Goal: Transaction & Acquisition: Purchase product/service

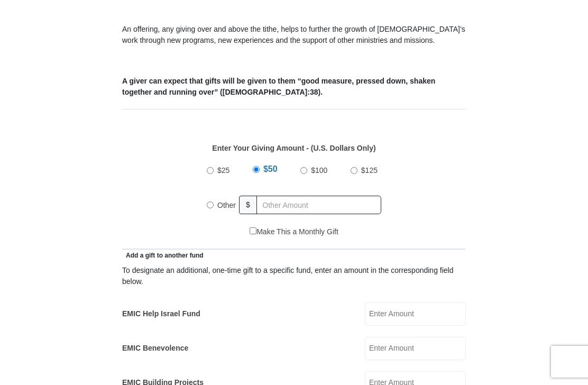
click at [216, 201] on label "Other" at bounding box center [226, 204] width 26 height 23
click at [213, 201] on input "Other" at bounding box center [210, 204] width 7 height 7
radio input "true"
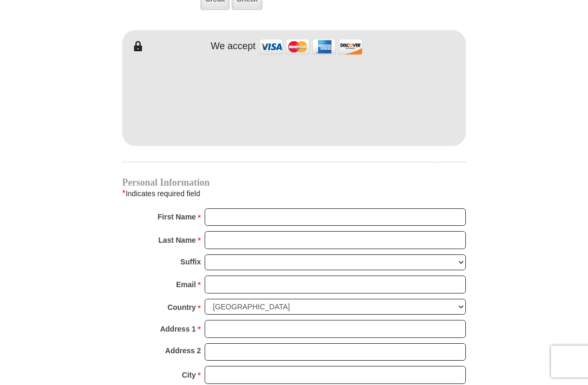
scroll to position [891, 0]
type input "120"
click at [0, 0] on input "Check" at bounding box center [0, 0] width 0 height 0
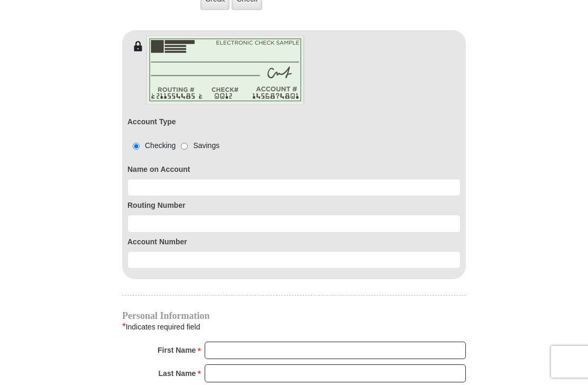
click at [0, 0] on input "Check" at bounding box center [0, 0] width 0 height 0
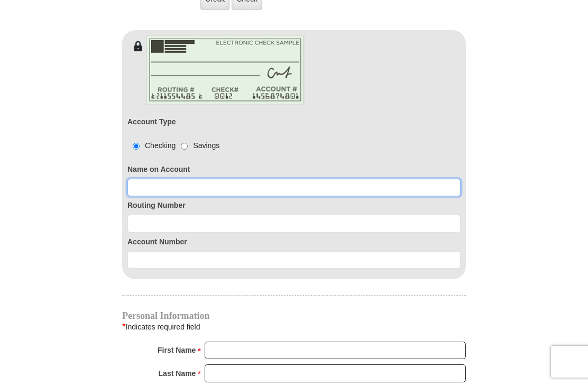
click at [192, 184] on input at bounding box center [293, 188] width 333 height 18
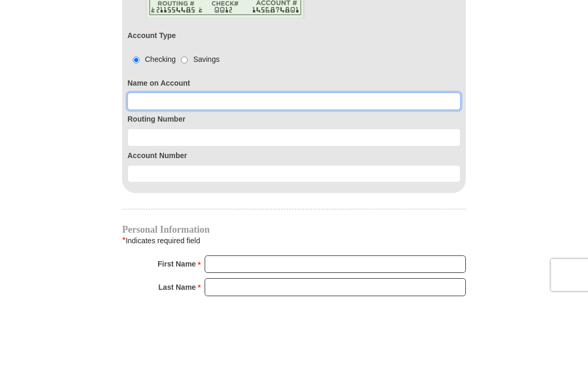
type input "Sandra Winchester"
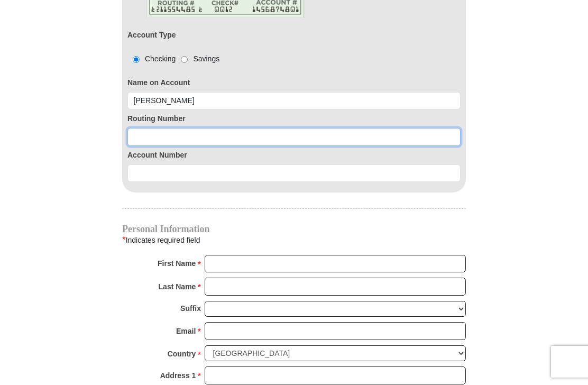
click at [202, 135] on input at bounding box center [293, 137] width 333 height 18
type input "111301122"
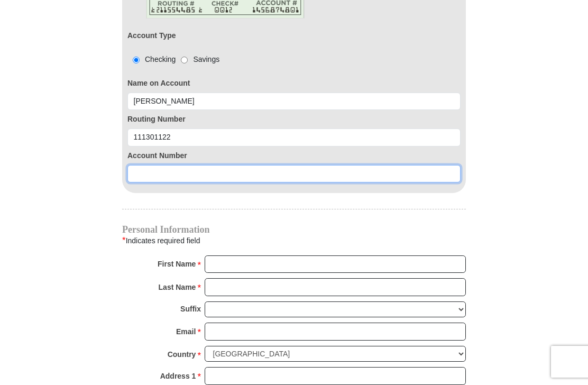
click at [160, 176] on input at bounding box center [293, 174] width 333 height 18
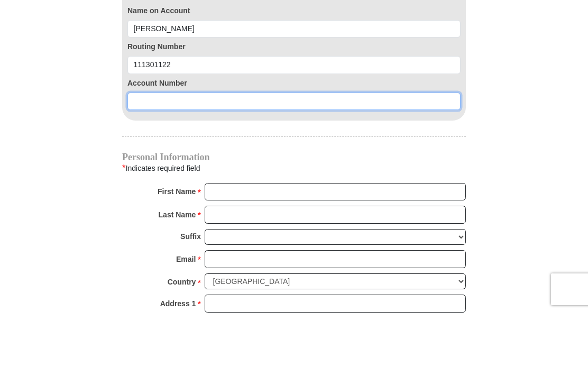
type input "9"
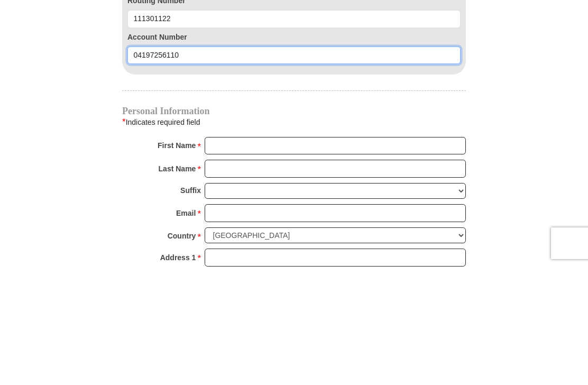
type input "04197256110"
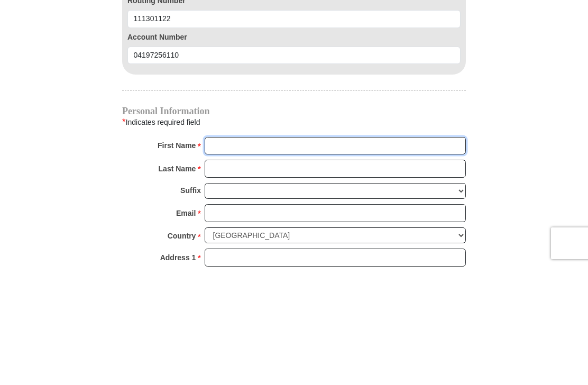
click at [298, 255] on input "First Name *" at bounding box center [335, 264] width 261 height 18
type input "Sandra"
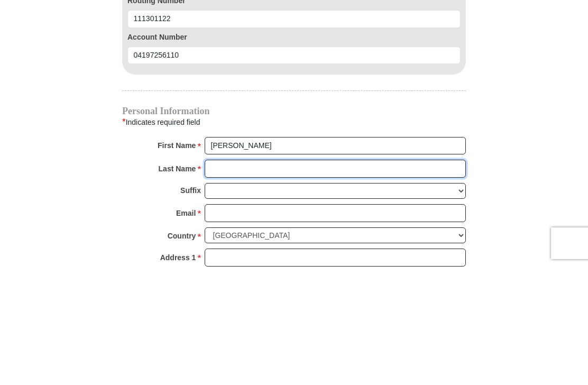
click at [274, 278] on input "Last Name *" at bounding box center [335, 287] width 261 height 18
type input "Winchester"
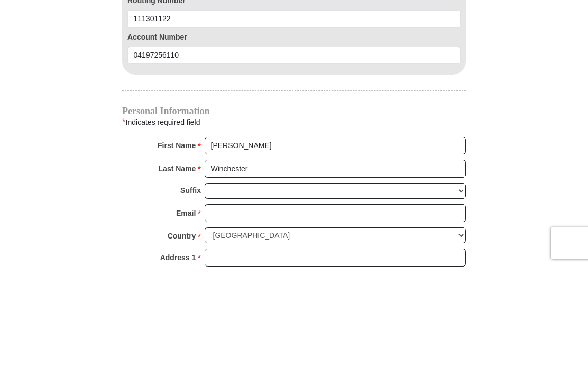
scroll to position [1096, 0]
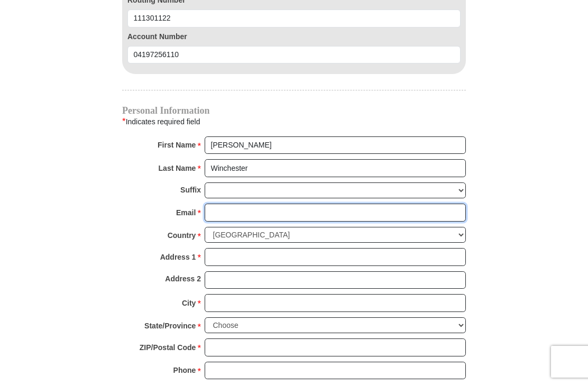
click at [228, 213] on input "Email *" at bounding box center [335, 212] width 261 height 18
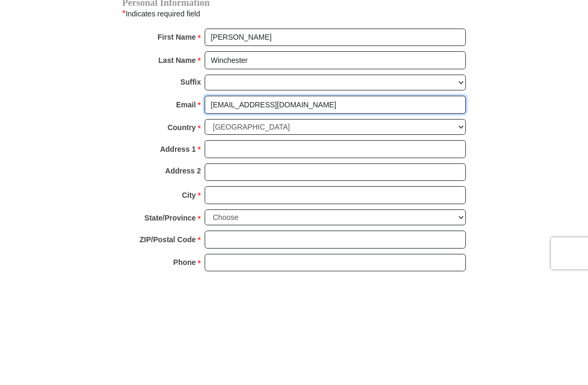
type input "bwinchester2@suddenlink.net"
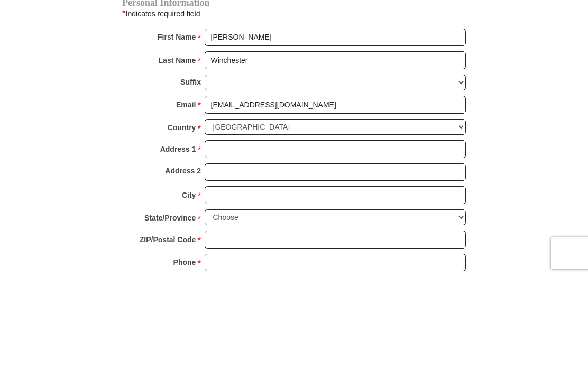
click at [233, 248] on input "Address 1 *" at bounding box center [335, 257] width 261 height 18
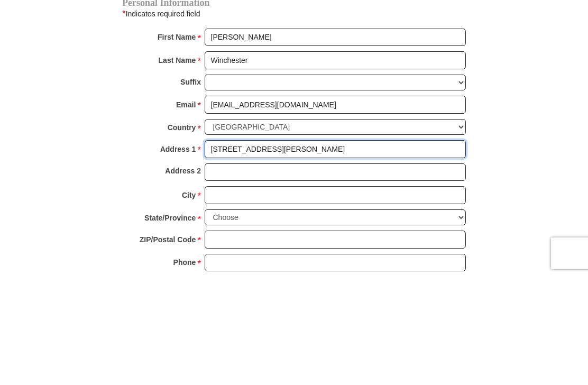
type input "5357 Harwood St"
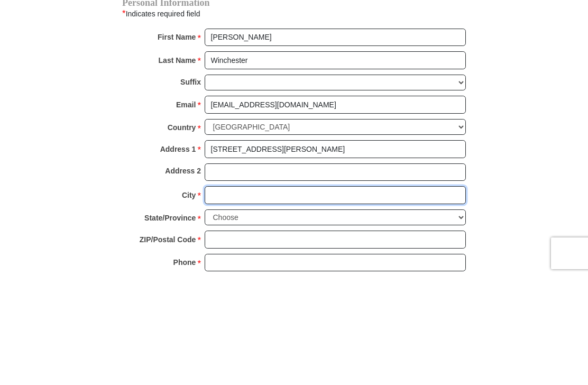
click at [240, 294] on input "City *" at bounding box center [335, 303] width 261 height 18
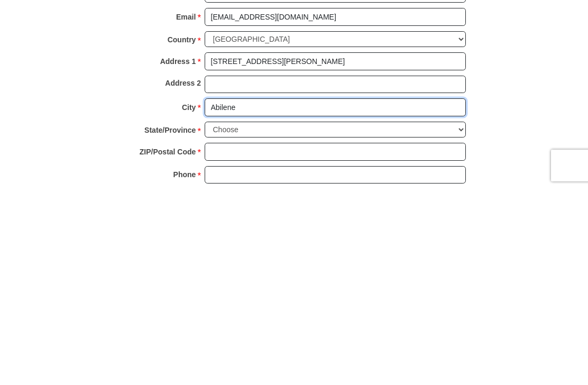
type input "Abilene"
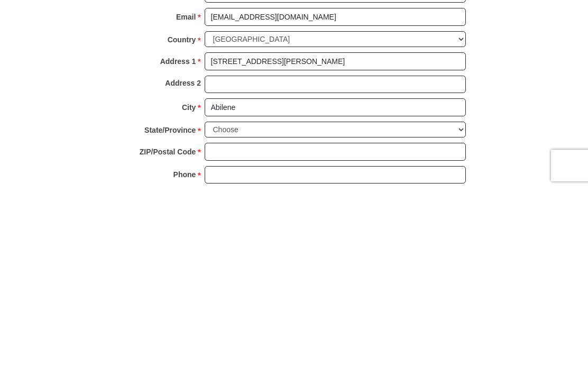
click at [239, 318] on select "Choose Alabama Alaska American Samoa Arizona Arkansas Armed Forces Americas Arm…" at bounding box center [335, 326] width 261 height 16
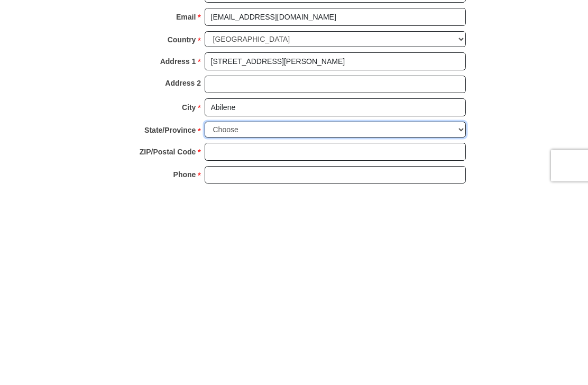
scroll to position [1292, 0]
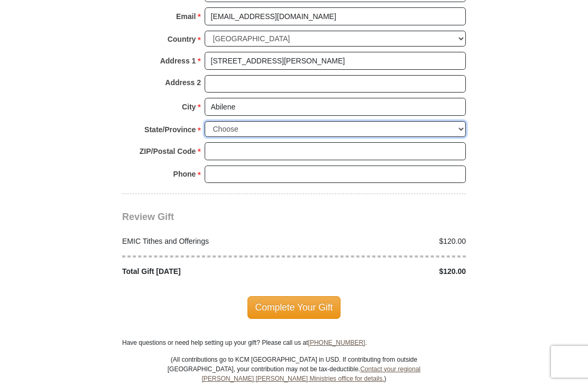
select select "TX"
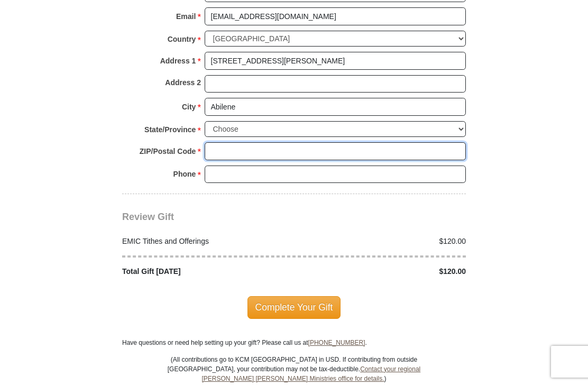
click at [225, 142] on input "ZIP/Postal Code *" at bounding box center [335, 151] width 261 height 18
type input "79605"
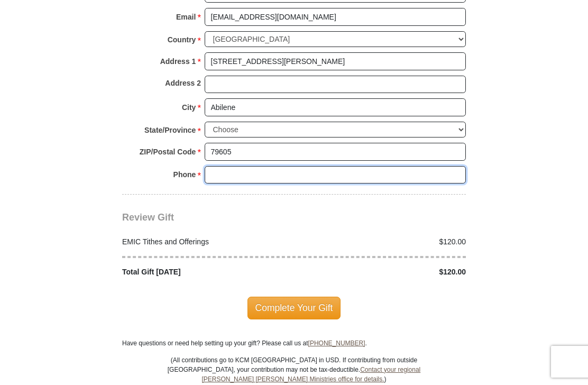
click at [218, 171] on input "Phone * *" at bounding box center [335, 175] width 261 height 18
type input "3257251063"
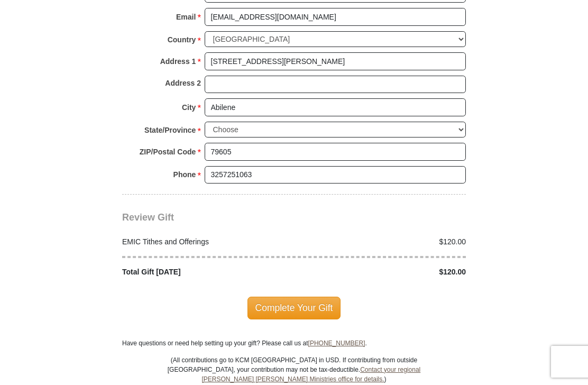
scroll to position [1292, 0]
click at [314, 301] on span "Complete Your Gift" at bounding box center [294, 307] width 94 height 22
